Goal: Find specific page/section

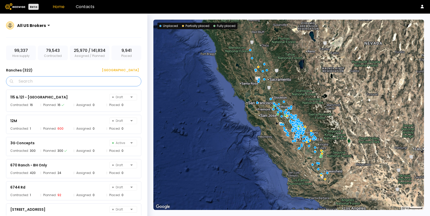
click at [72, 83] on input "Search" at bounding box center [75, 81] width 122 height 10
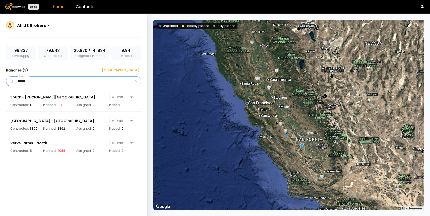
type input "*****"
click at [47, 23] on div "All US Brokers" at bounding box center [31, 26] width 33 height 12
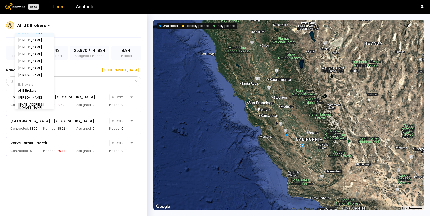
scroll to position [56, 0]
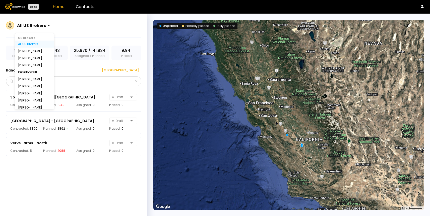
click at [41, 21] on div "All US Brokers" at bounding box center [31, 26] width 33 height 12
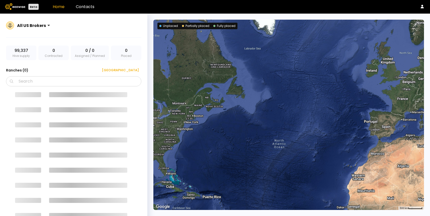
click at [41, 27] on div at bounding box center [31, 25] width 29 height 5
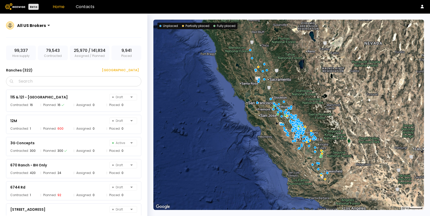
click at [142, 86] on div "All US Brokers 99,337 Hive supply 79,543 Contracted 25,970 / 141,834 Assigned /…" at bounding box center [73, 121] width 147 height 214
